Goal: Check status: Check status

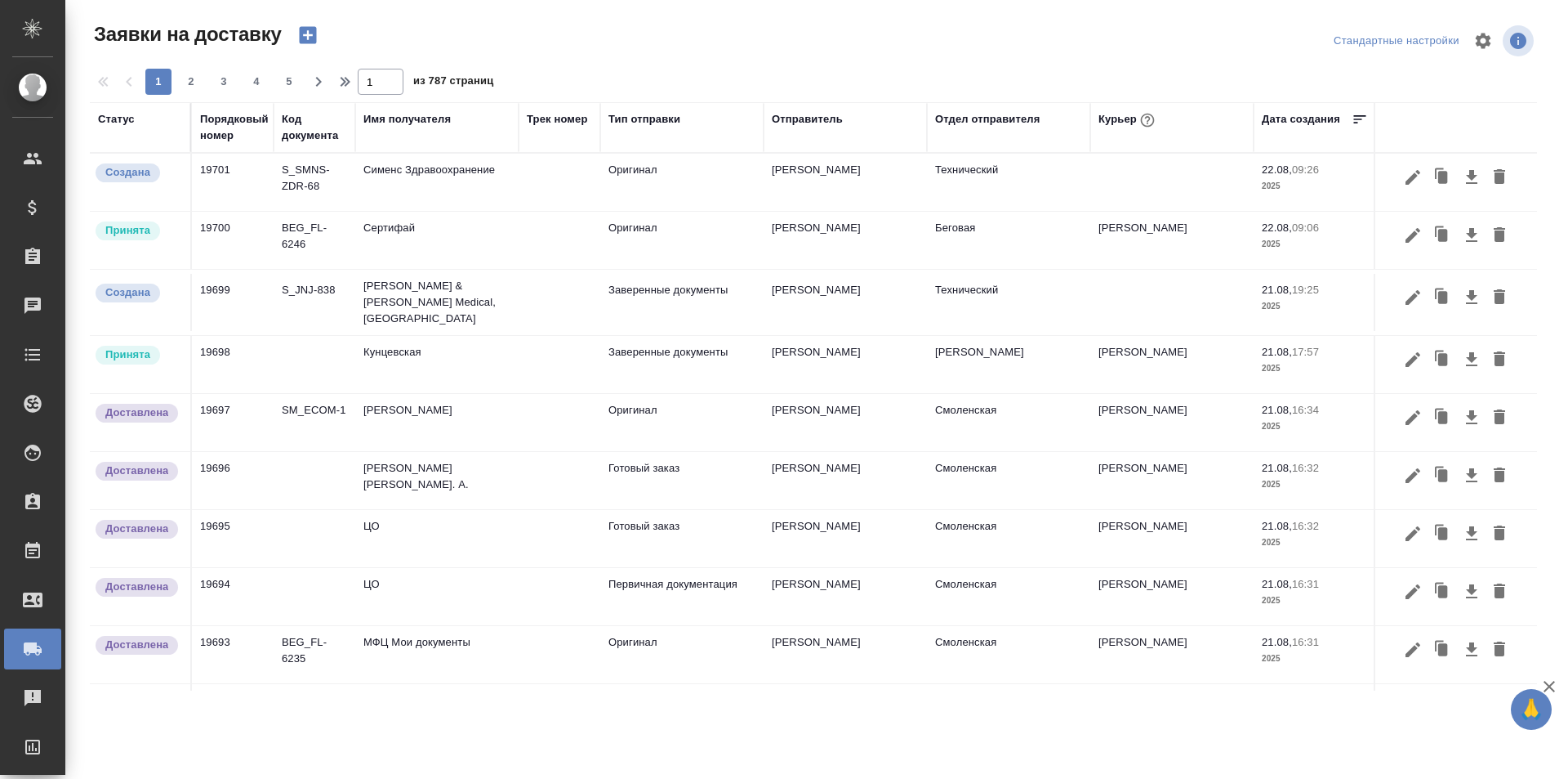
click at [255, 133] on div "Порядковый номер" at bounding box center [234, 127] width 68 height 33
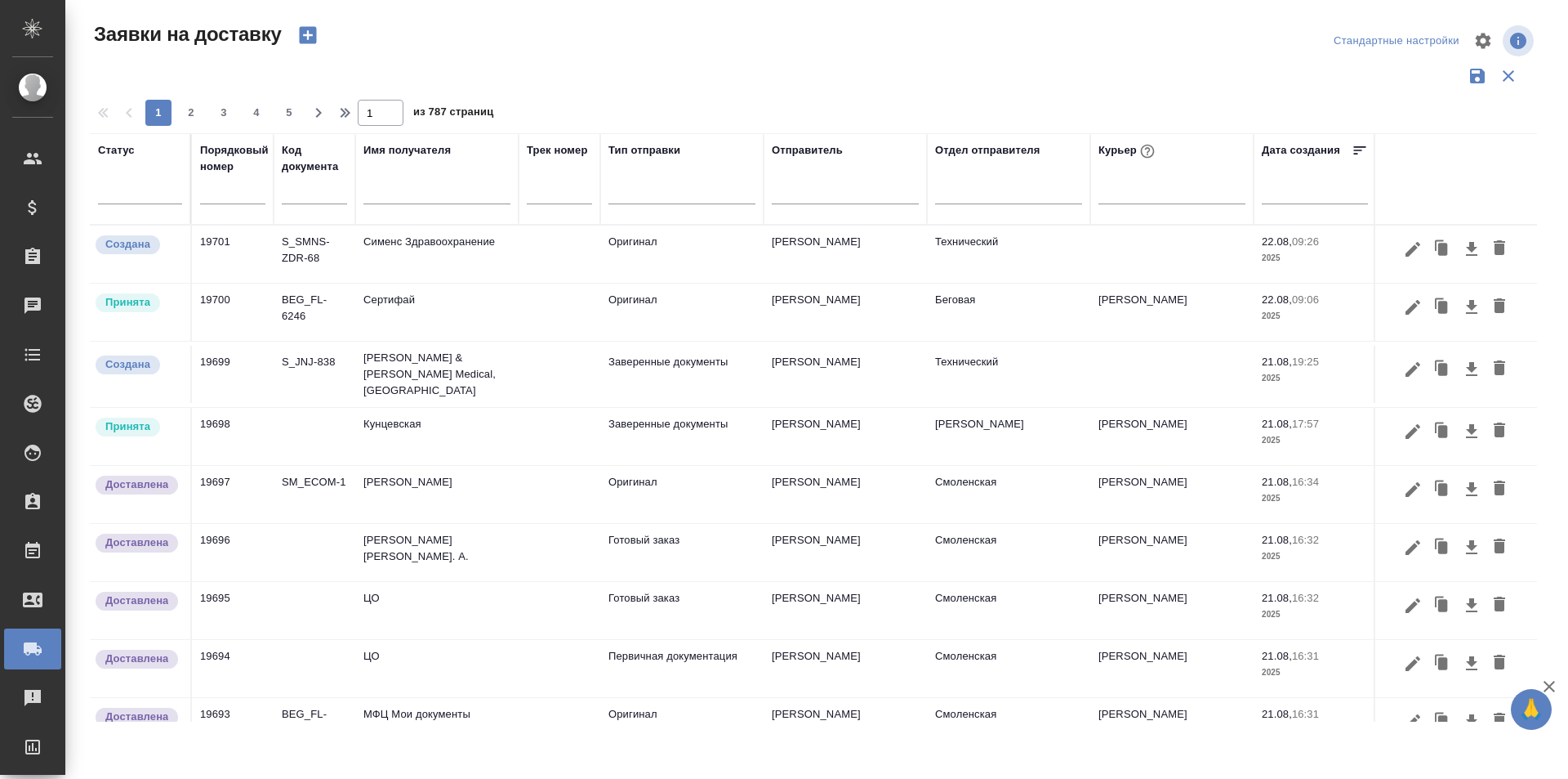
click at [242, 194] on input "text" at bounding box center [233, 192] width 65 height 23
paste input "19668"
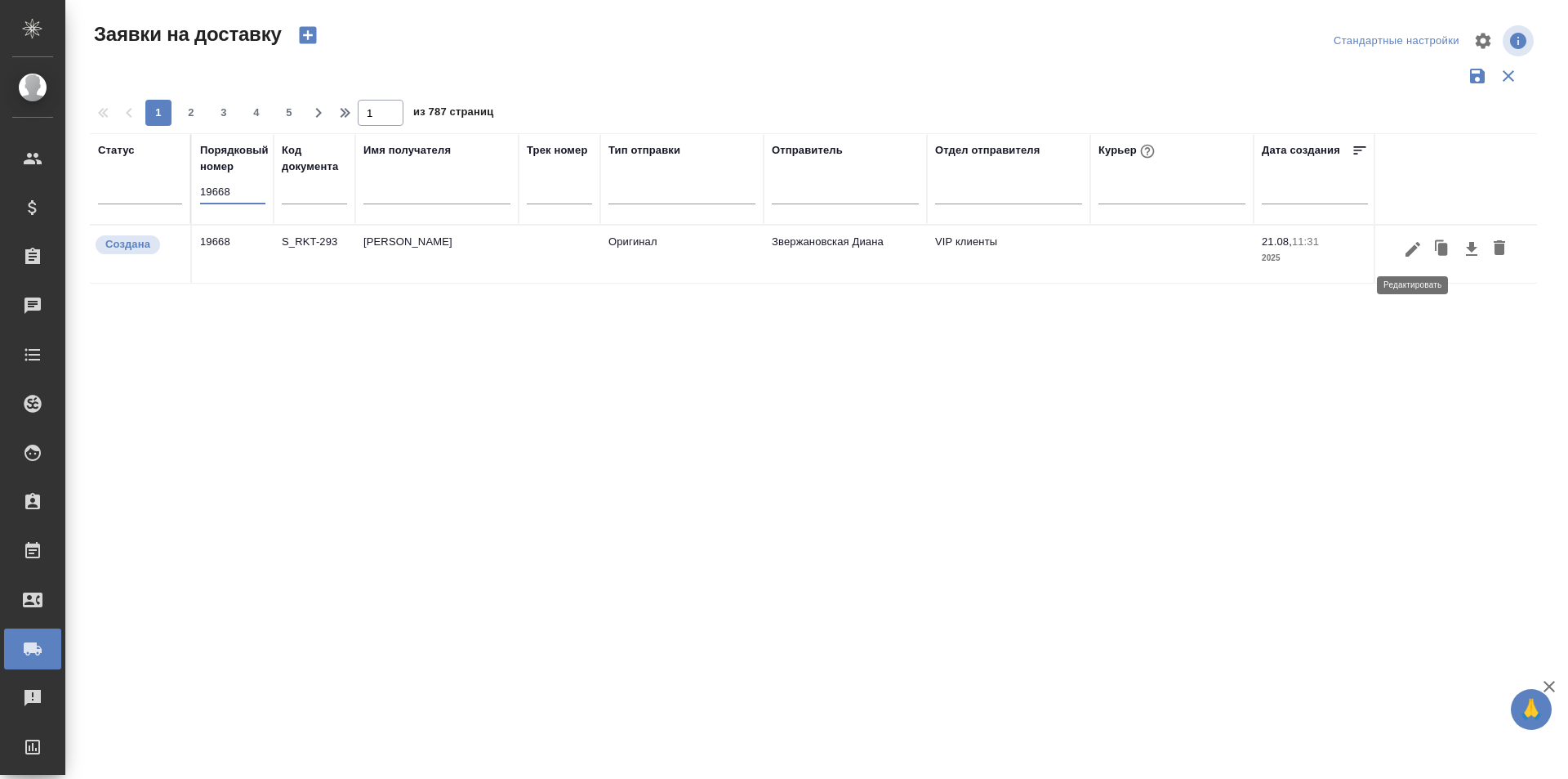
type input "19668"
click at [1416, 259] on button "button" at bounding box center [1412, 249] width 28 height 31
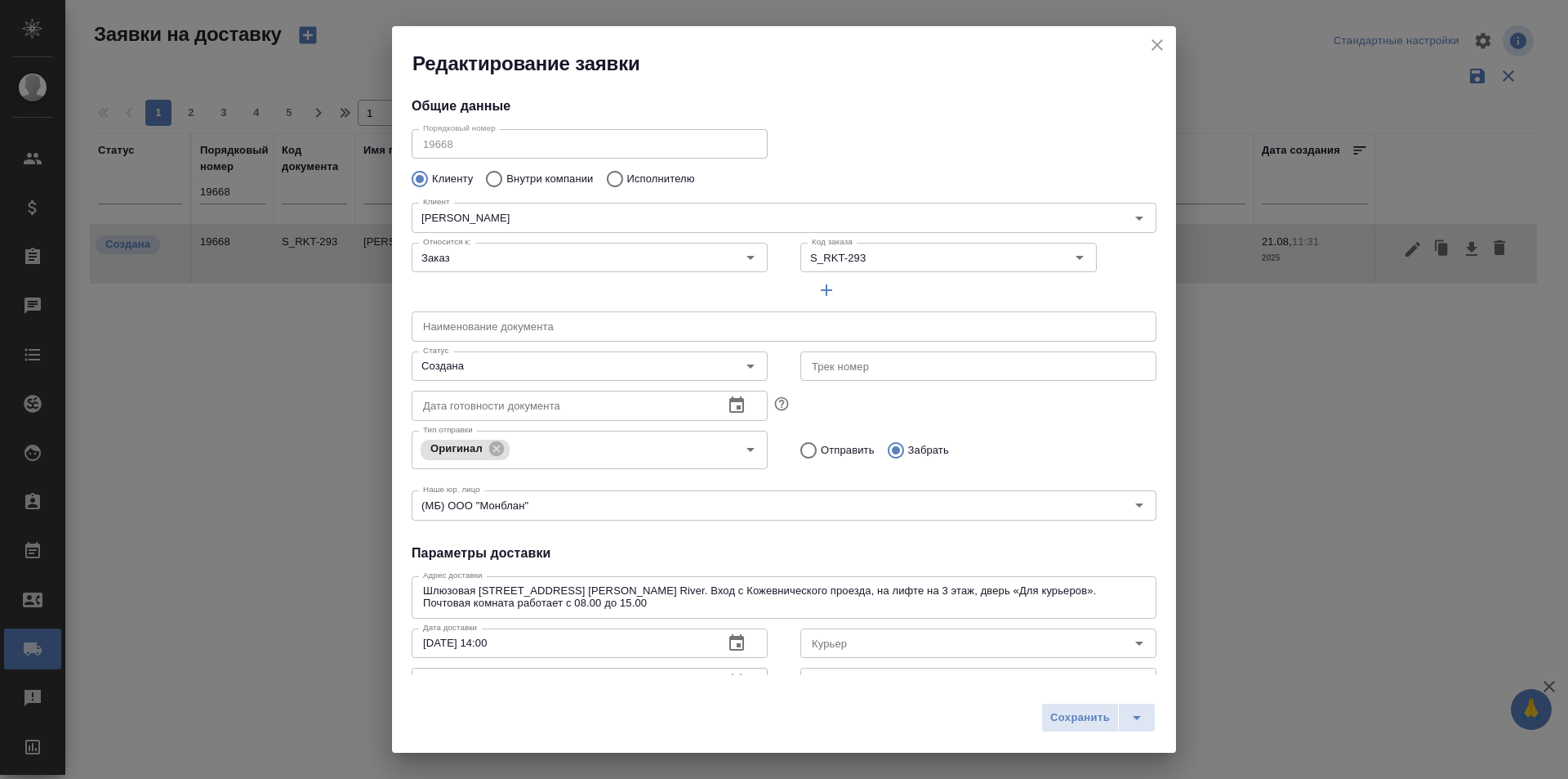
type input "[PERSON_NAME]"
type input "[PHONE_NUMBER]"
type input "Звержановская Диана"
click at [498, 360] on input "Создана" at bounding box center [563, 366] width 292 height 20
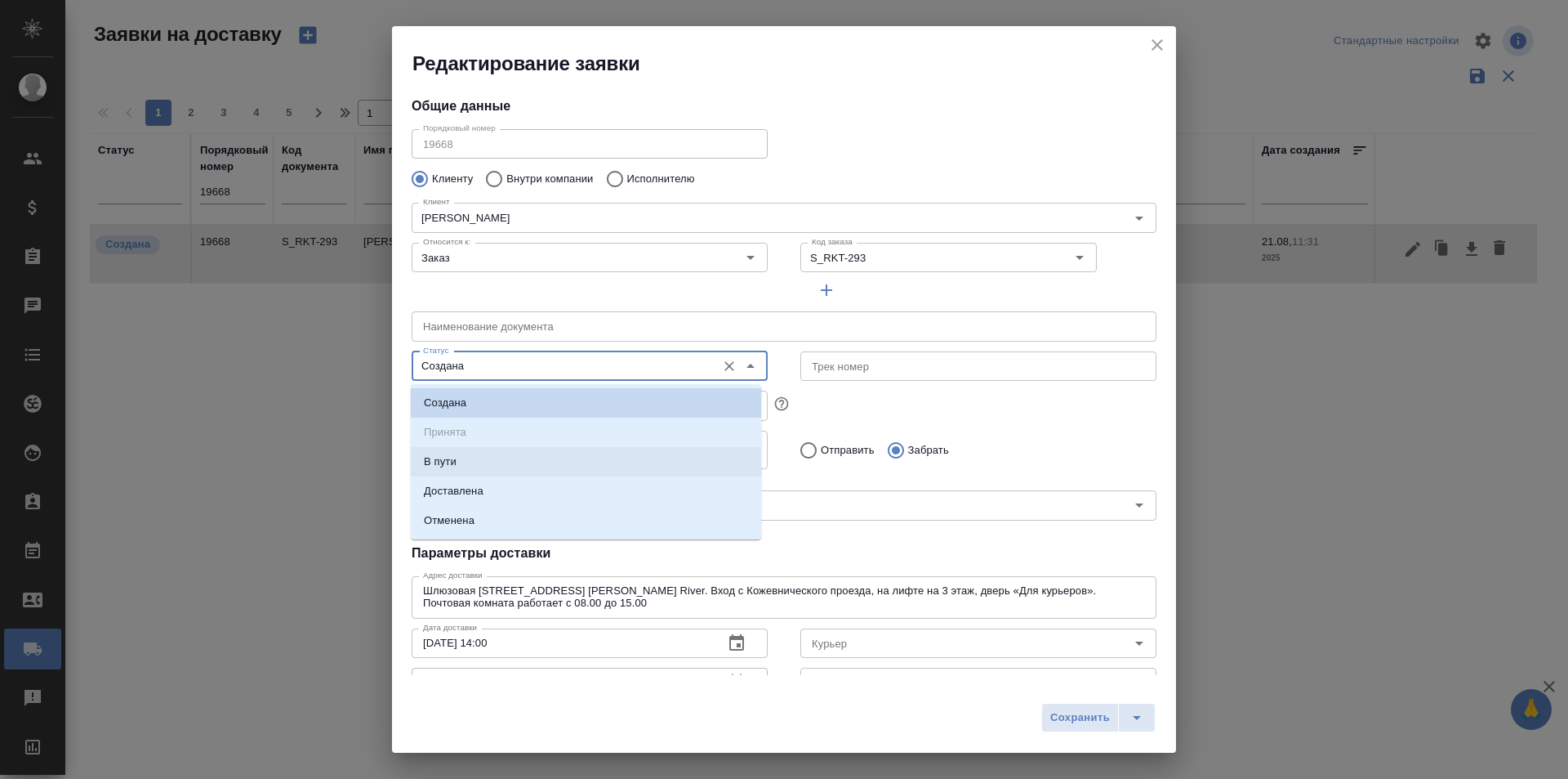
click at [483, 484] on li "Доставлена" at bounding box center [586, 490] width 350 height 29
type input "Доставлена"
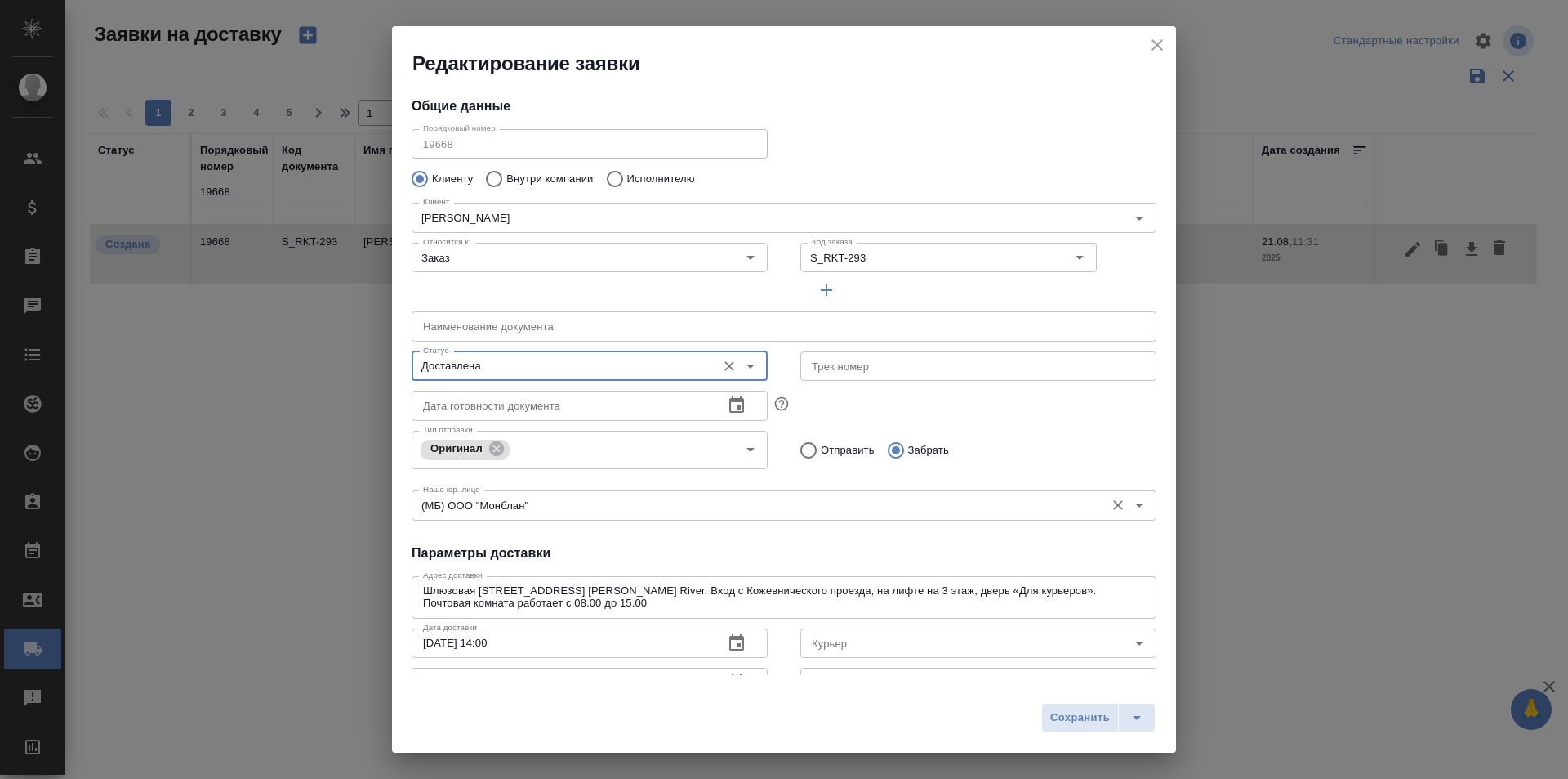
scroll to position [82, 0]
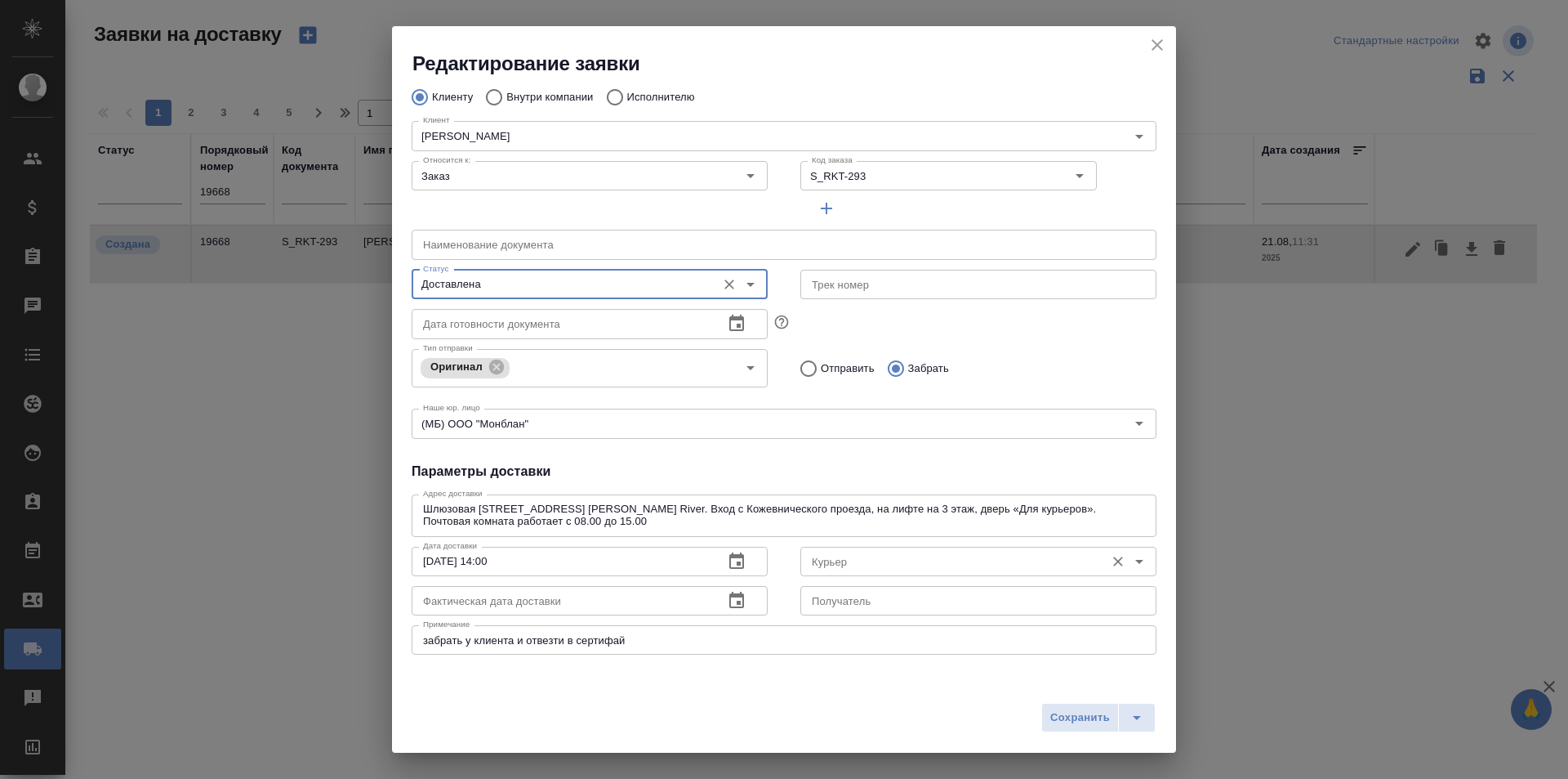
click at [858, 565] on input "Курьер" at bounding box center [951, 561] width 292 height 20
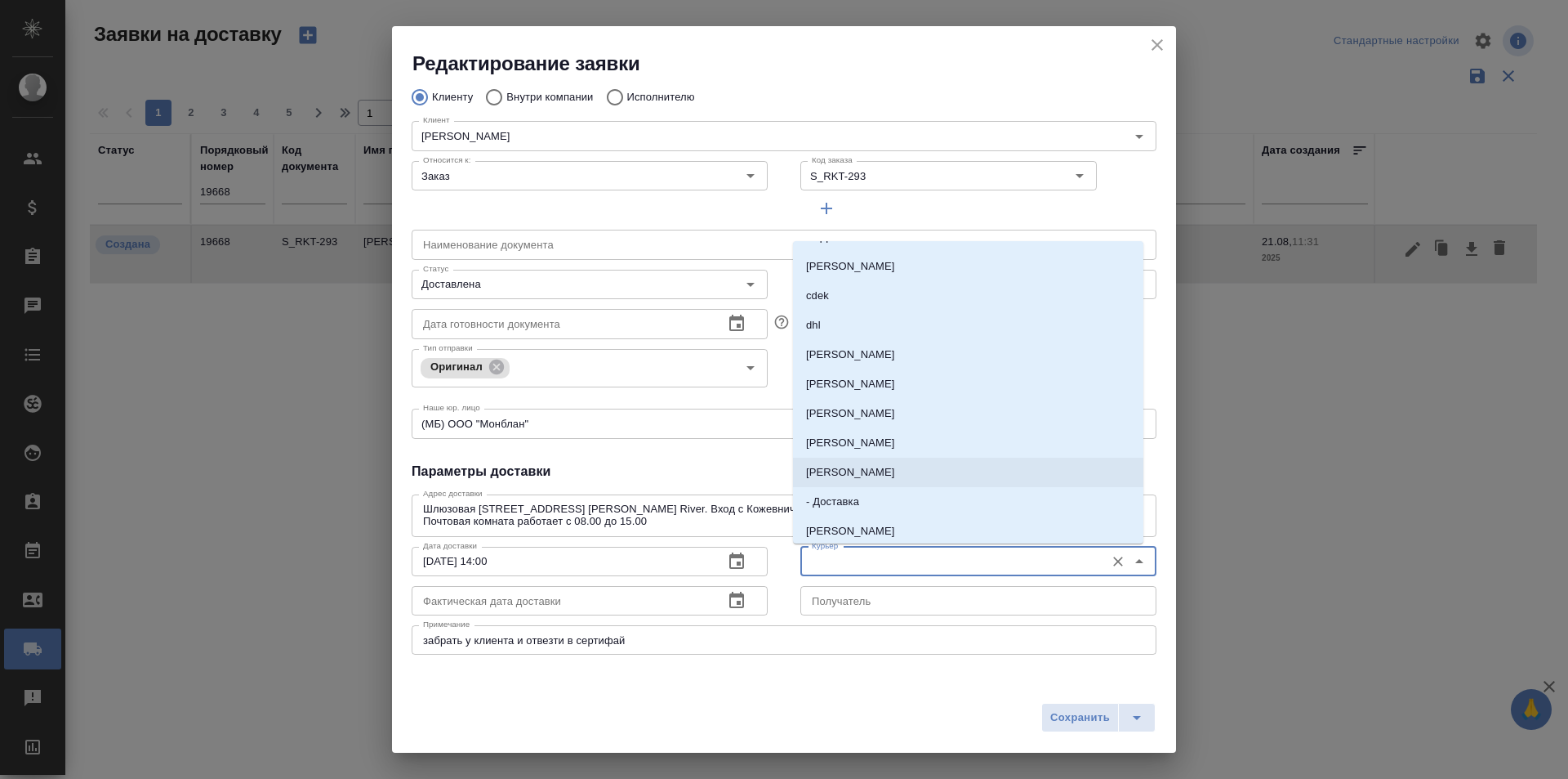
click at [891, 470] on p "[PERSON_NAME]" at bounding box center [850, 473] width 89 height 17
type input "[PERSON_NAME]"
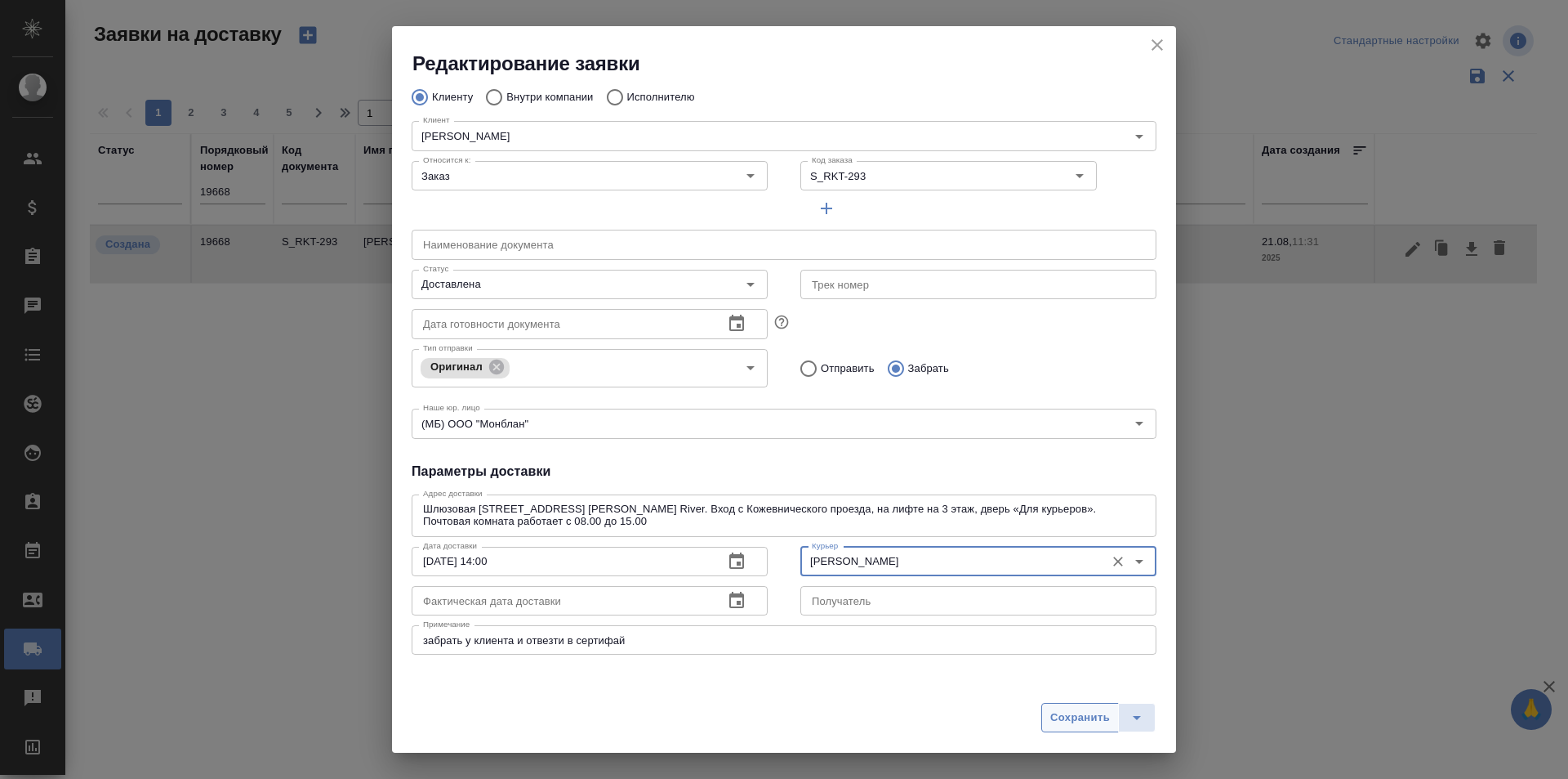
click at [1064, 715] on span "Сохранить" at bounding box center [1080, 717] width 60 height 19
